Goal: Information Seeking & Learning: Get advice/opinions

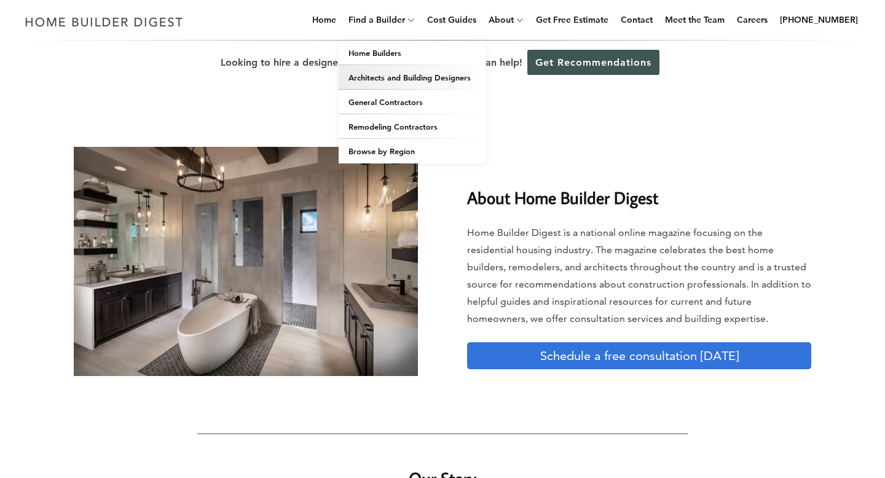
click at [393, 78] on link "Architects and Building Designers" at bounding box center [411, 77] width 147 height 25
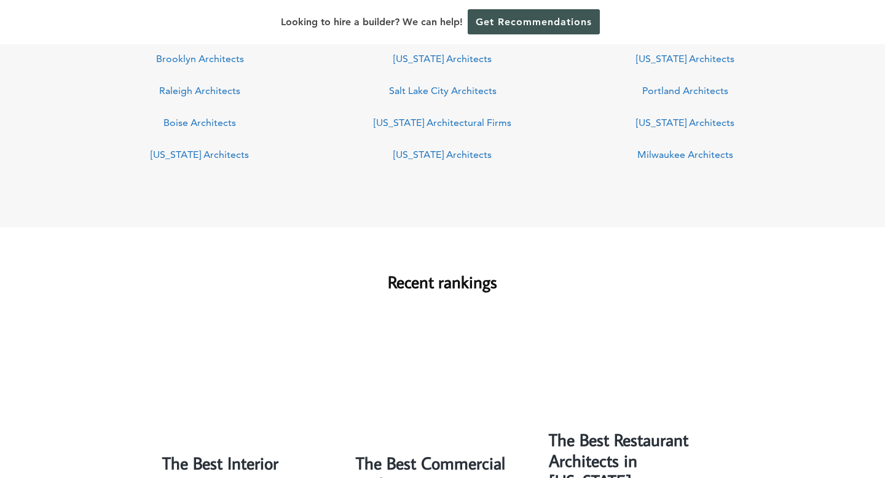
scroll to position [982, 0]
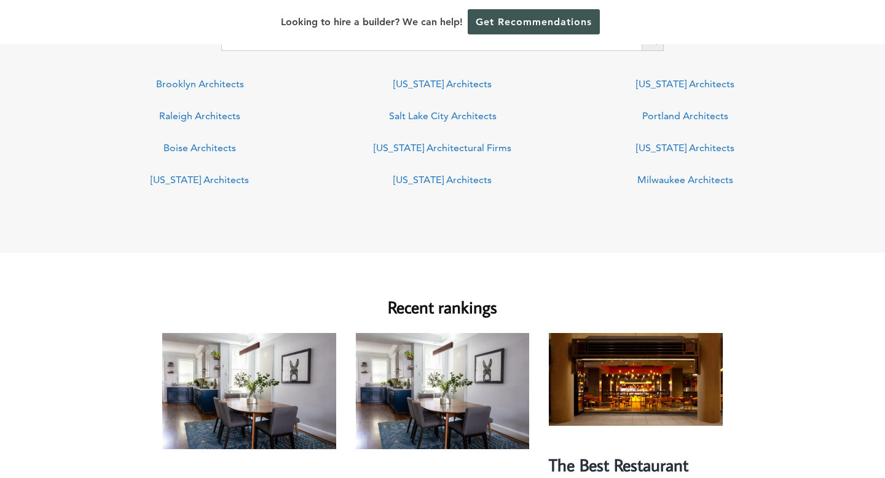
click at [450, 88] on link "[US_STATE] Architects" at bounding box center [442, 84] width 98 height 12
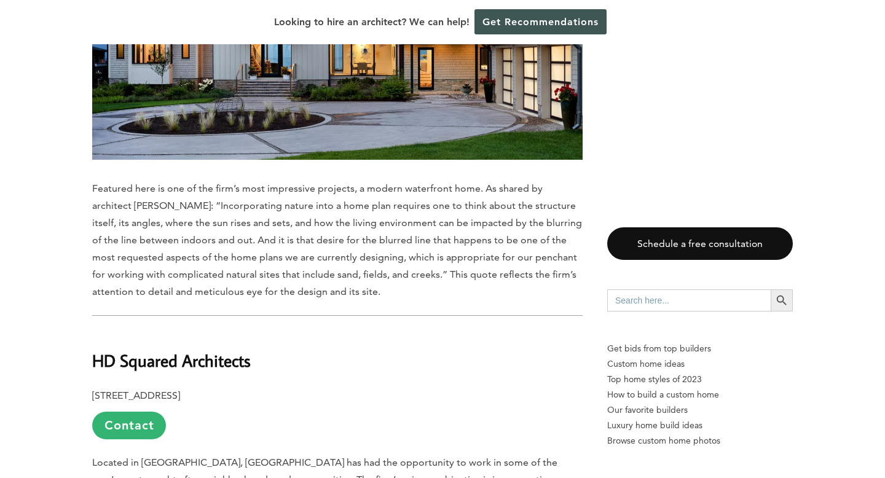
scroll to position [5179, 0]
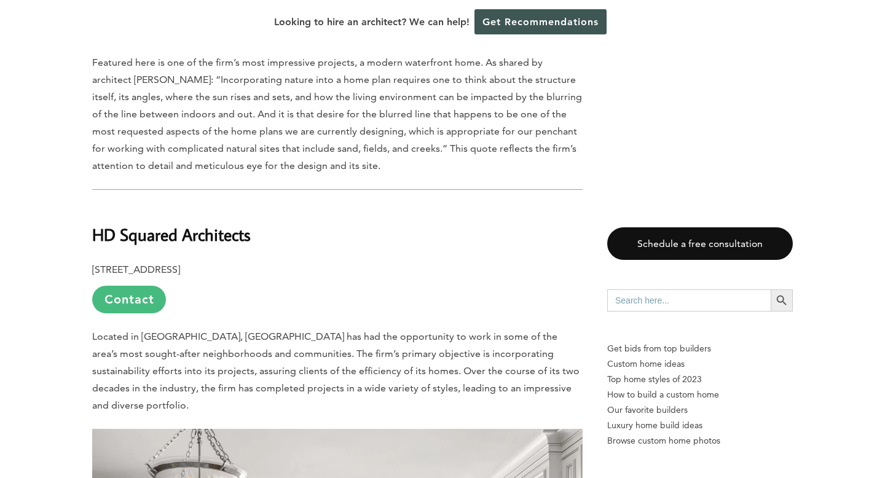
click at [115, 286] on link "Contact" at bounding box center [129, 300] width 74 height 28
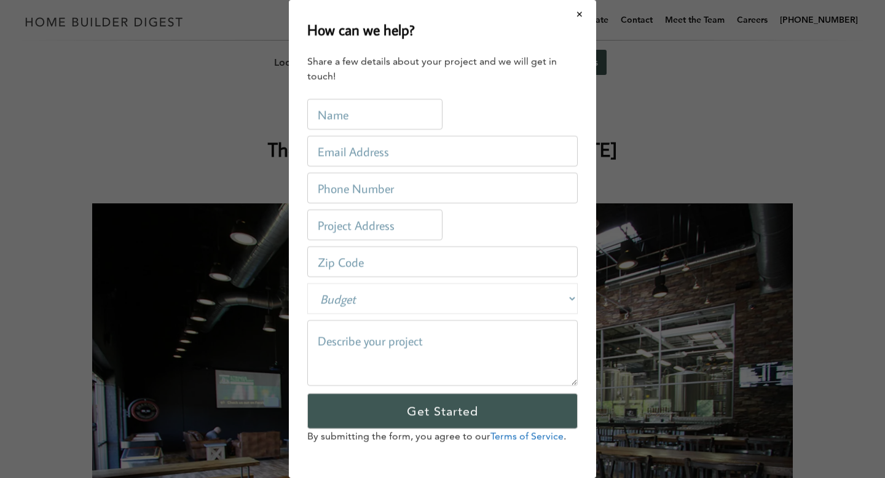
scroll to position [0, 0]
click at [581, 13] on button "Close modal" at bounding box center [579, 14] width 33 height 26
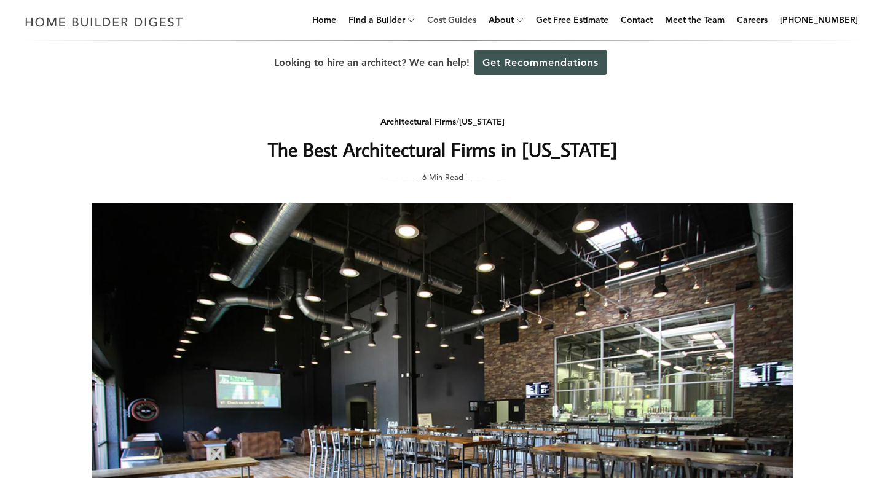
click at [475, 18] on link "Cost Guides" at bounding box center [451, 19] width 59 height 39
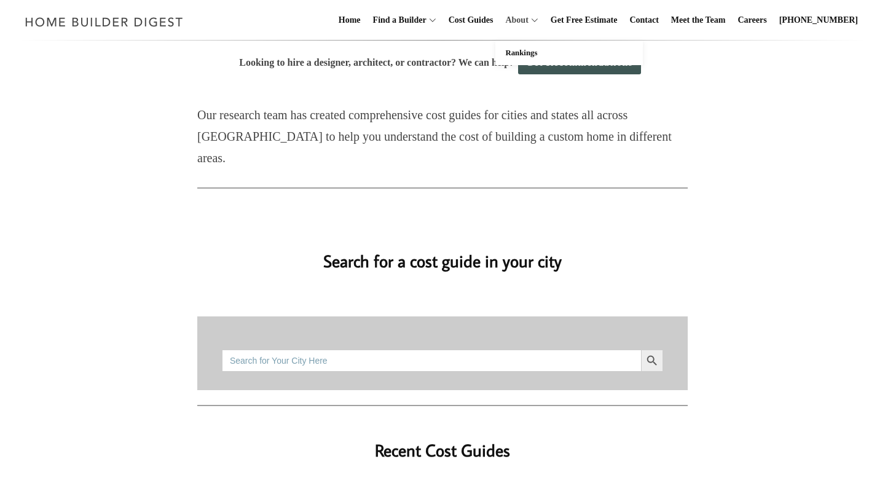
click at [514, 17] on link "About" at bounding box center [514, 20] width 28 height 39
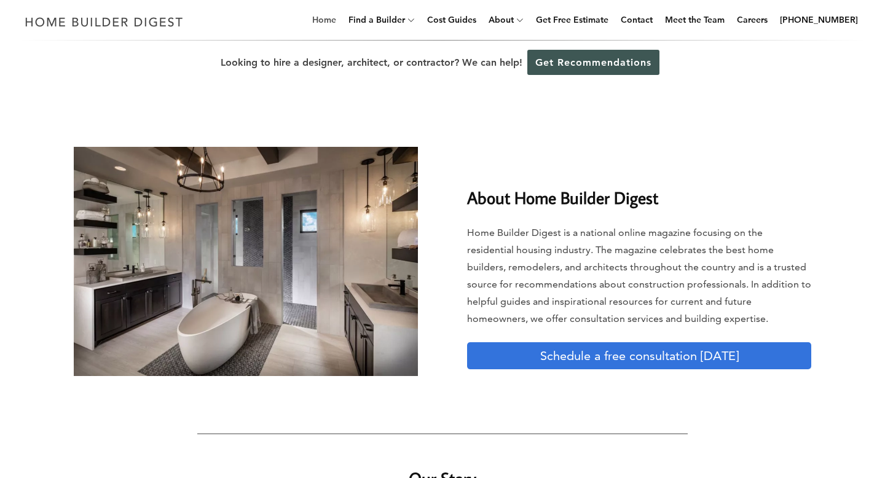
click at [341, 26] on link "Home" at bounding box center [324, 19] width 34 height 39
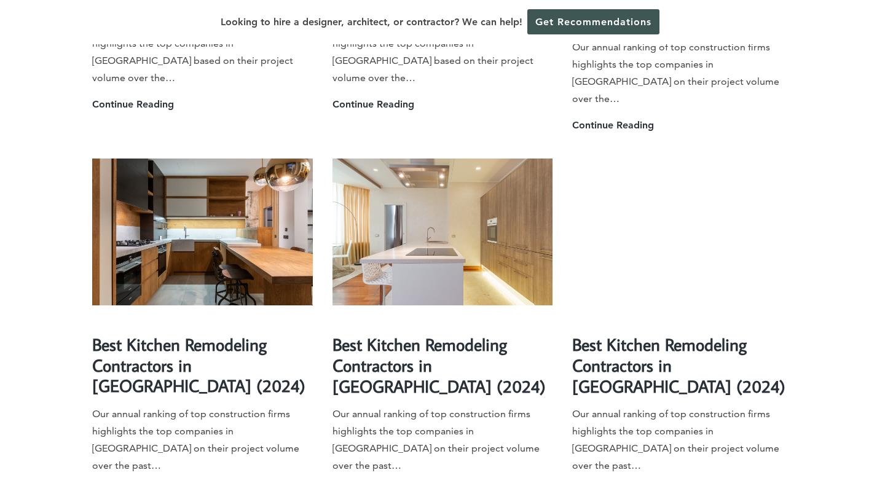
scroll to position [3475, 0]
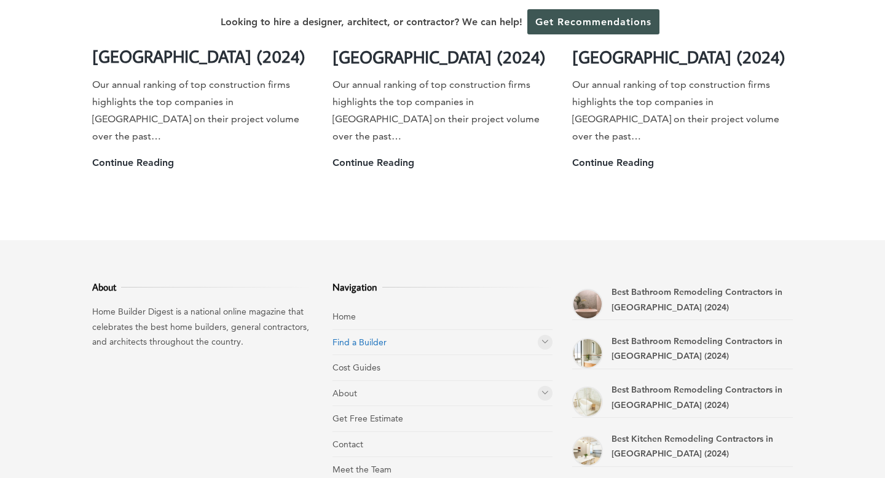
click at [378, 337] on link "Find a Builder" at bounding box center [359, 342] width 54 height 11
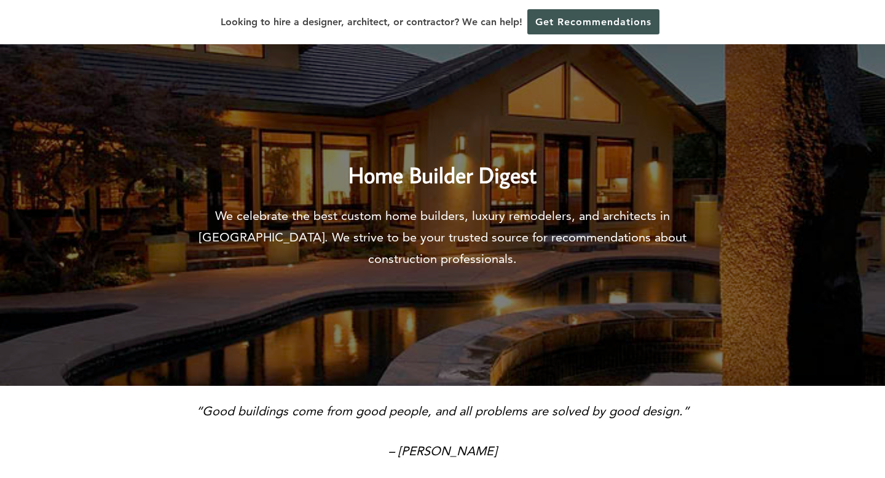
scroll to position [0, 0]
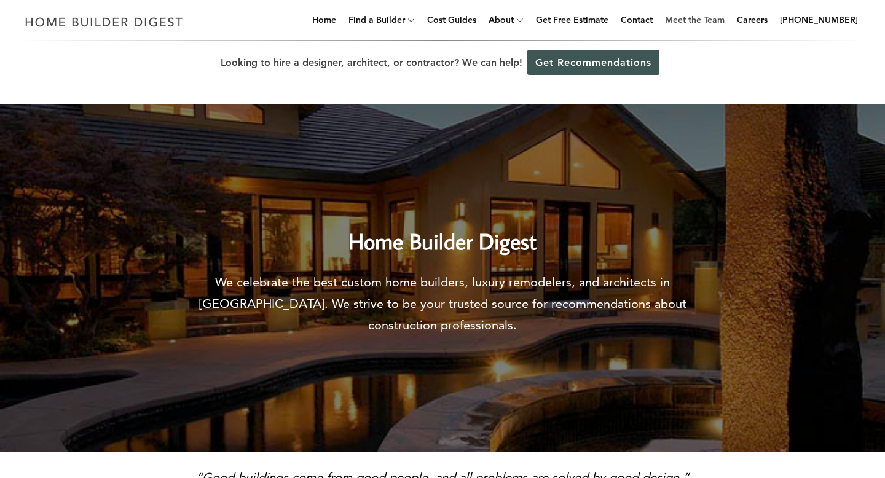
click at [701, 20] on link "Meet the Team" at bounding box center [694, 19] width 69 height 39
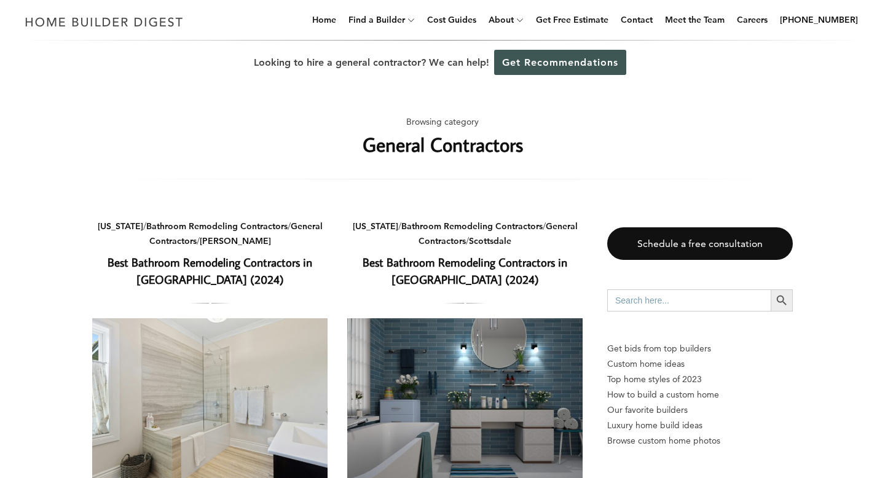
click at [548, 43] on div "Looking to hire a general contractor? We can help! Get Recommendations" at bounding box center [442, 63] width 885 height 44
click at [541, 63] on link "Get Recommendations" at bounding box center [560, 62] width 132 height 25
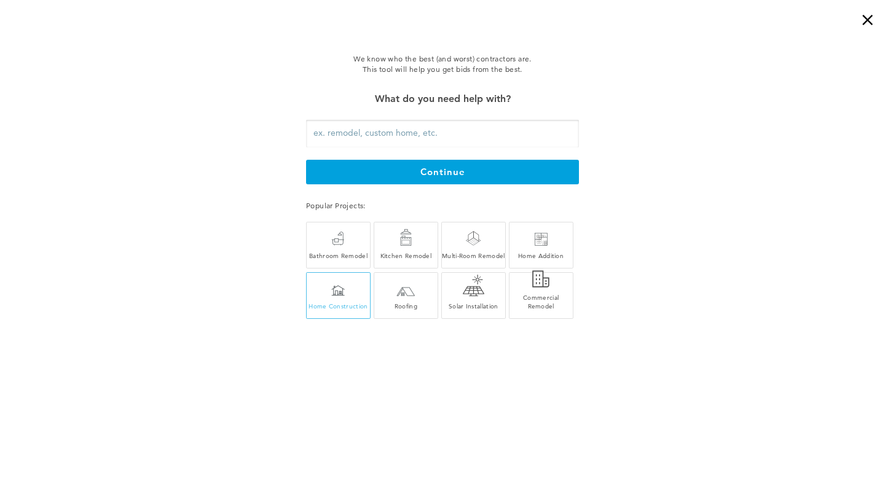
click at [360, 296] on div "Home Construction" at bounding box center [338, 298] width 63 height 23
type input "Home Construction"
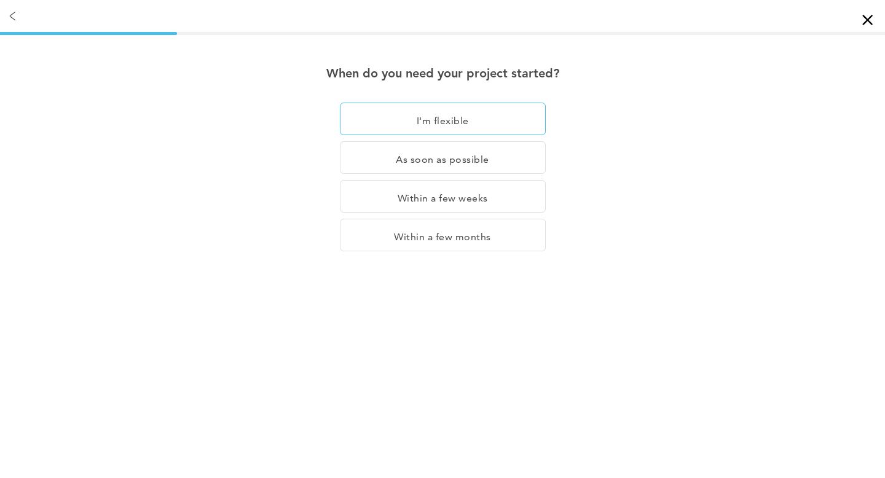
click at [431, 141] on div "I'm flexible" at bounding box center [443, 157] width 206 height 33
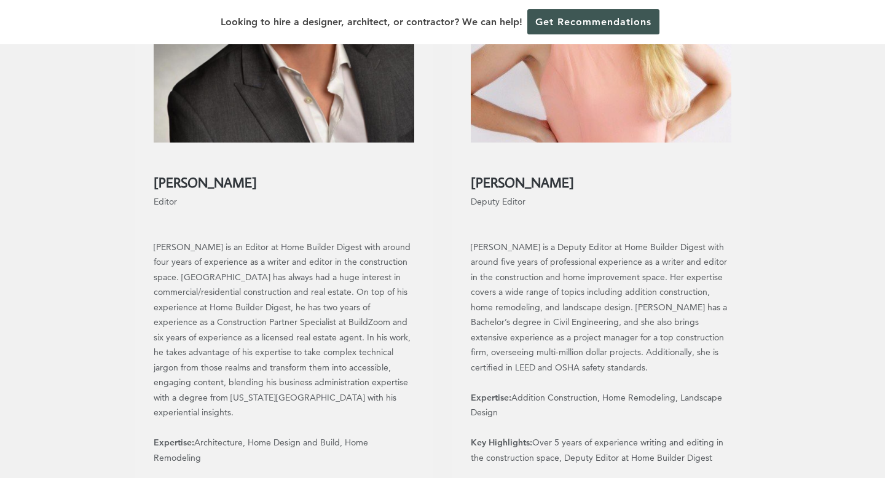
scroll to position [1145, 0]
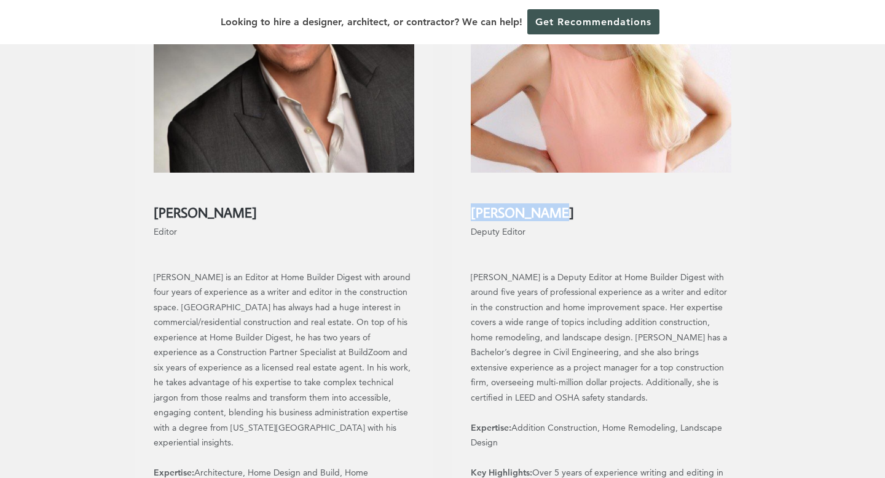
drag, startPoint x: 555, startPoint y: 199, endPoint x: 461, endPoint y: 197, distance: 94.6
click at [461, 197] on div "[PERSON_NAME] Deputy Editor [PERSON_NAME] is a Deputy Editor at Home Builder Di…" at bounding box center [601, 366] width 280 height 368
copy h2 "[PERSON_NAME]"
